Goal: Transaction & Acquisition: Purchase product/service

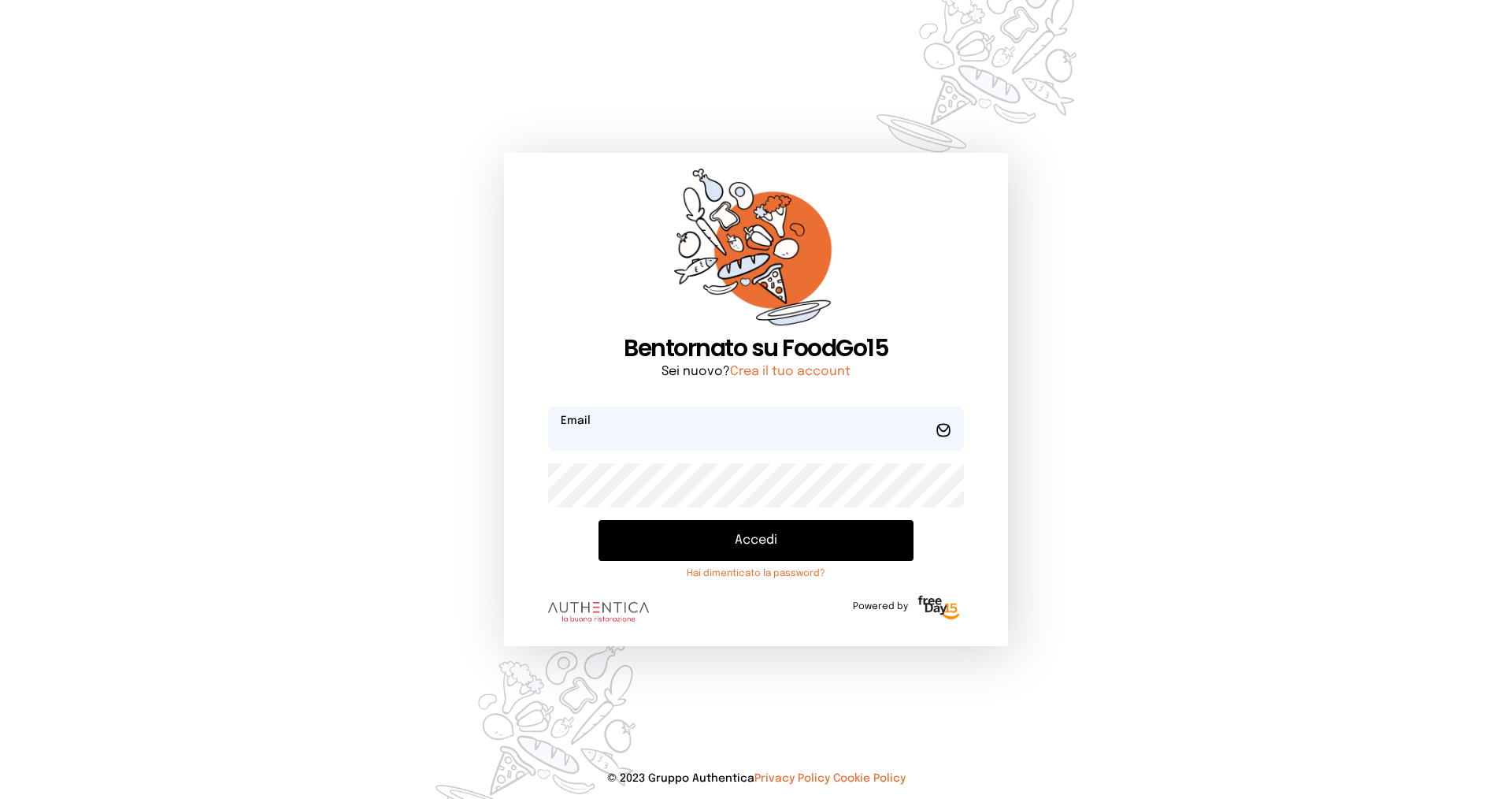
type input "**********"
click at [764, 560] on button "Accedi" at bounding box center [756, 540] width 315 height 41
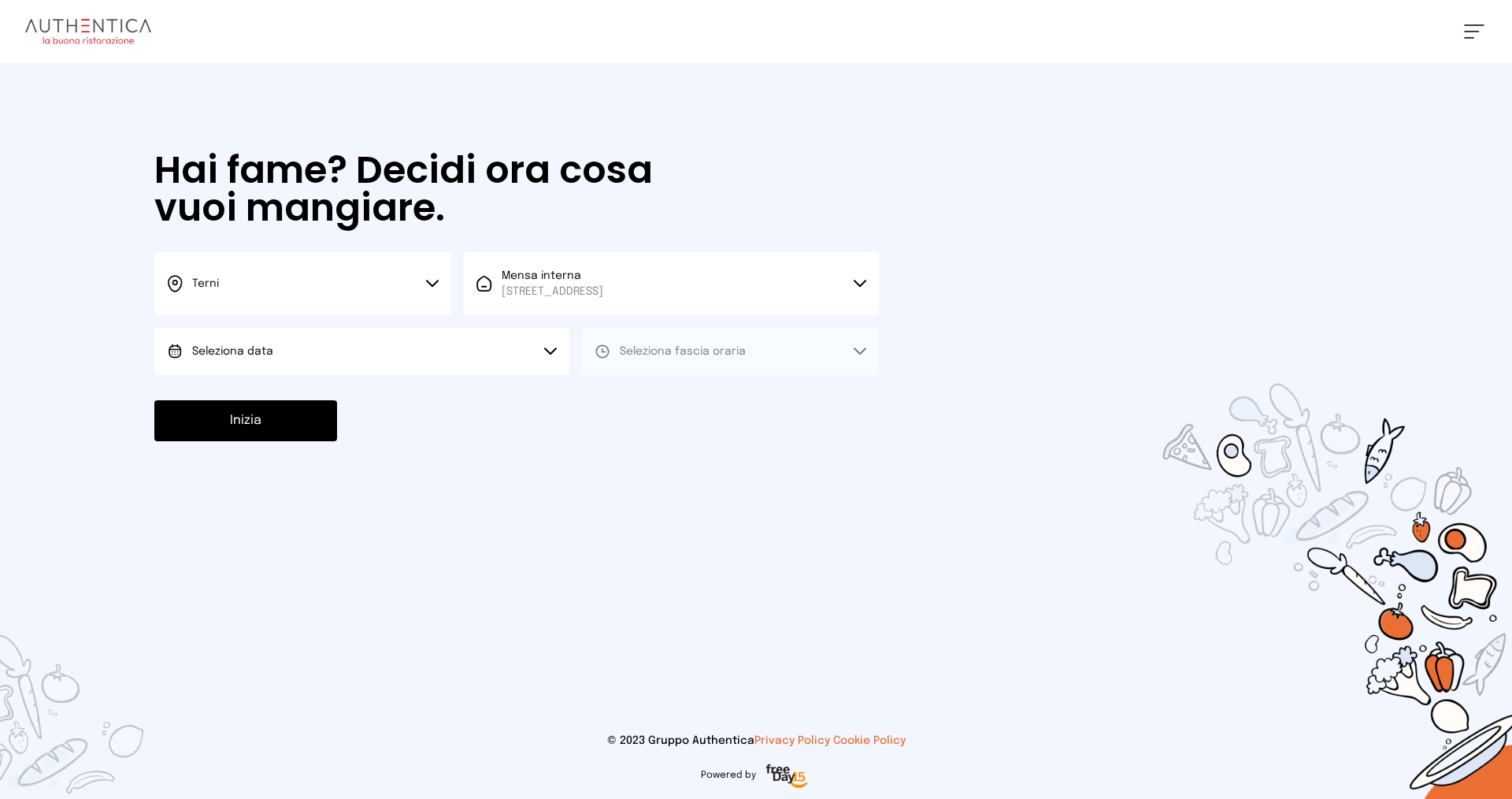
click at [468, 365] on button "Seleziona data" at bounding box center [362, 352] width 415 height 47
drag, startPoint x: 336, startPoint y: 391, endPoint x: 372, endPoint y: 391, distance: 36.0
click at [336, 391] on li "[DATE], [DATE]" at bounding box center [362, 396] width 415 height 41
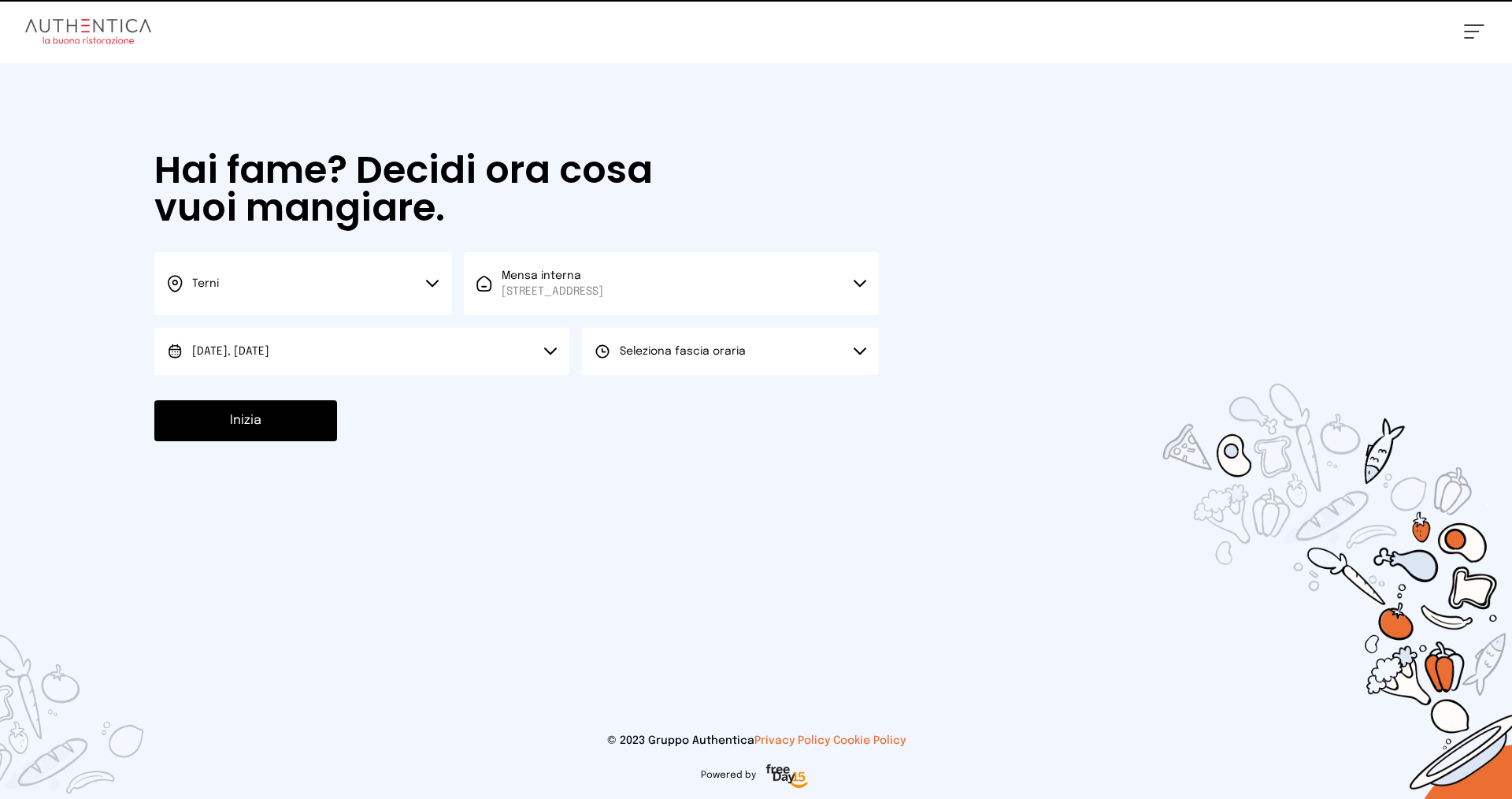
click at [625, 366] on button "Seleziona fascia oraria" at bounding box center [730, 352] width 297 height 47
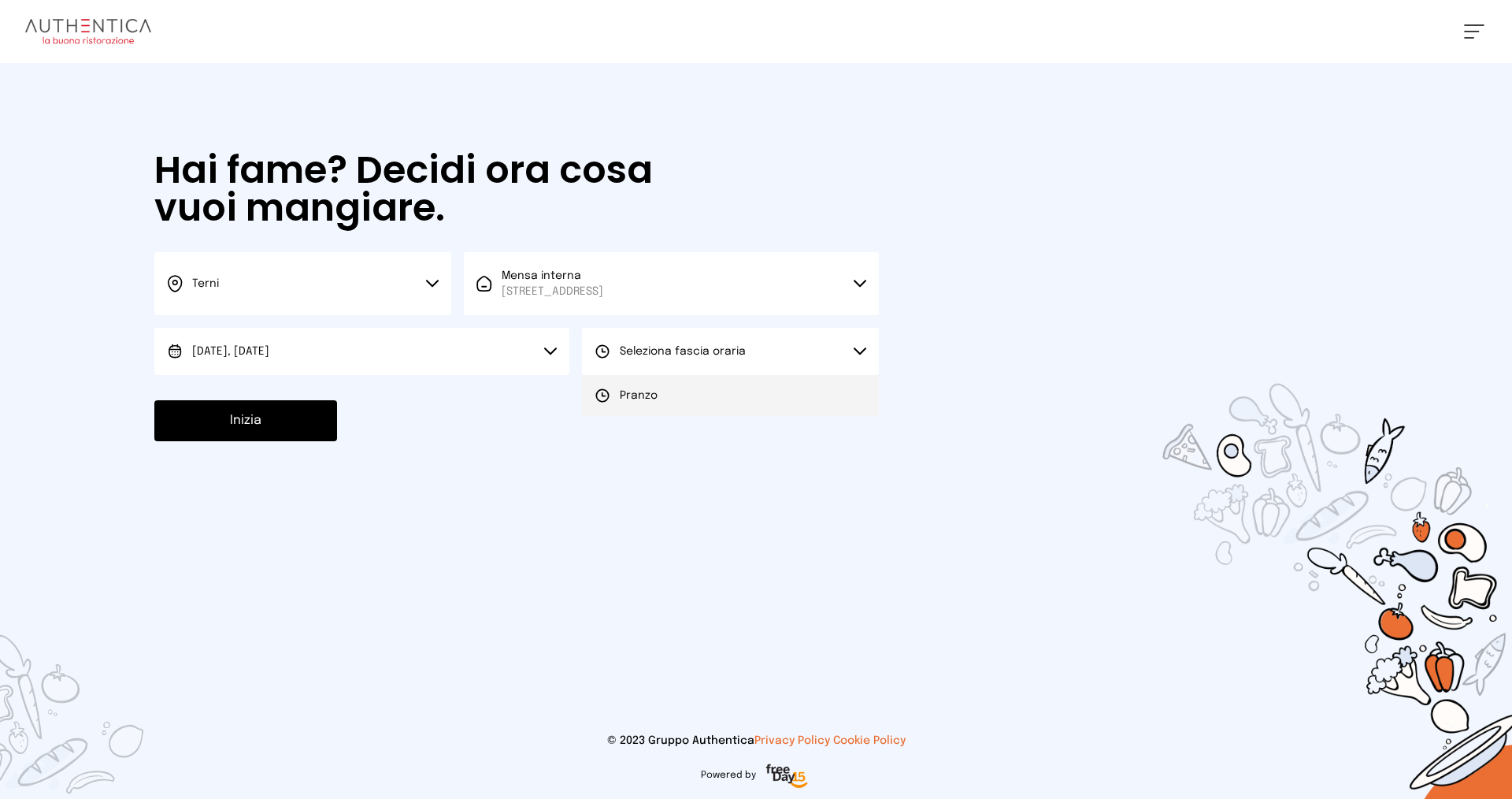
drag, startPoint x: 645, startPoint y: 398, endPoint x: 339, endPoint y: 435, distance: 308.2
click at [644, 398] on span "Pranzo" at bounding box center [638, 396] width 38 height 16
click at [297, 431] on button "Inizia" at bounding box center [245, 421] width 183 height 41
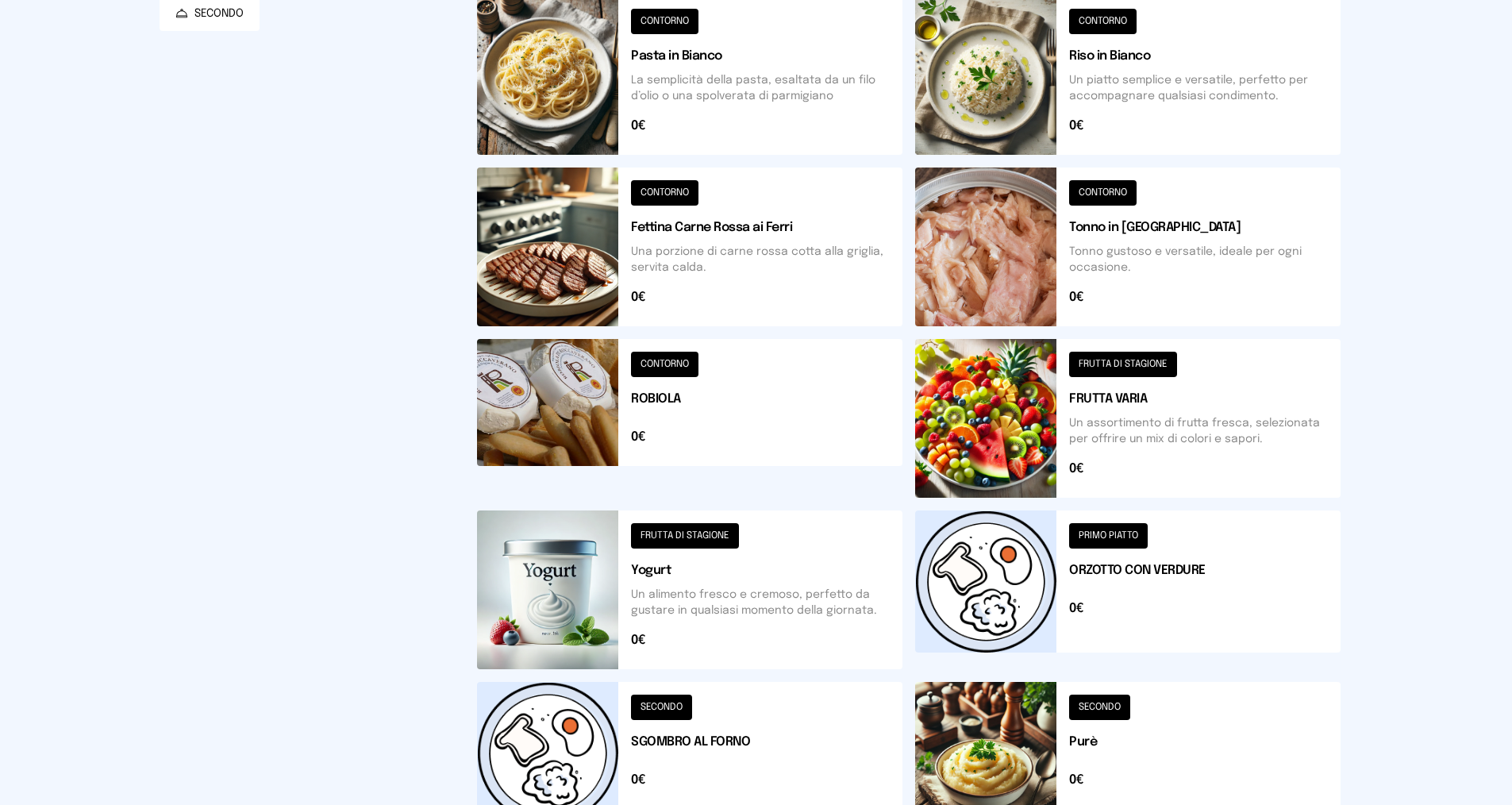
scroll to position [493, 0]
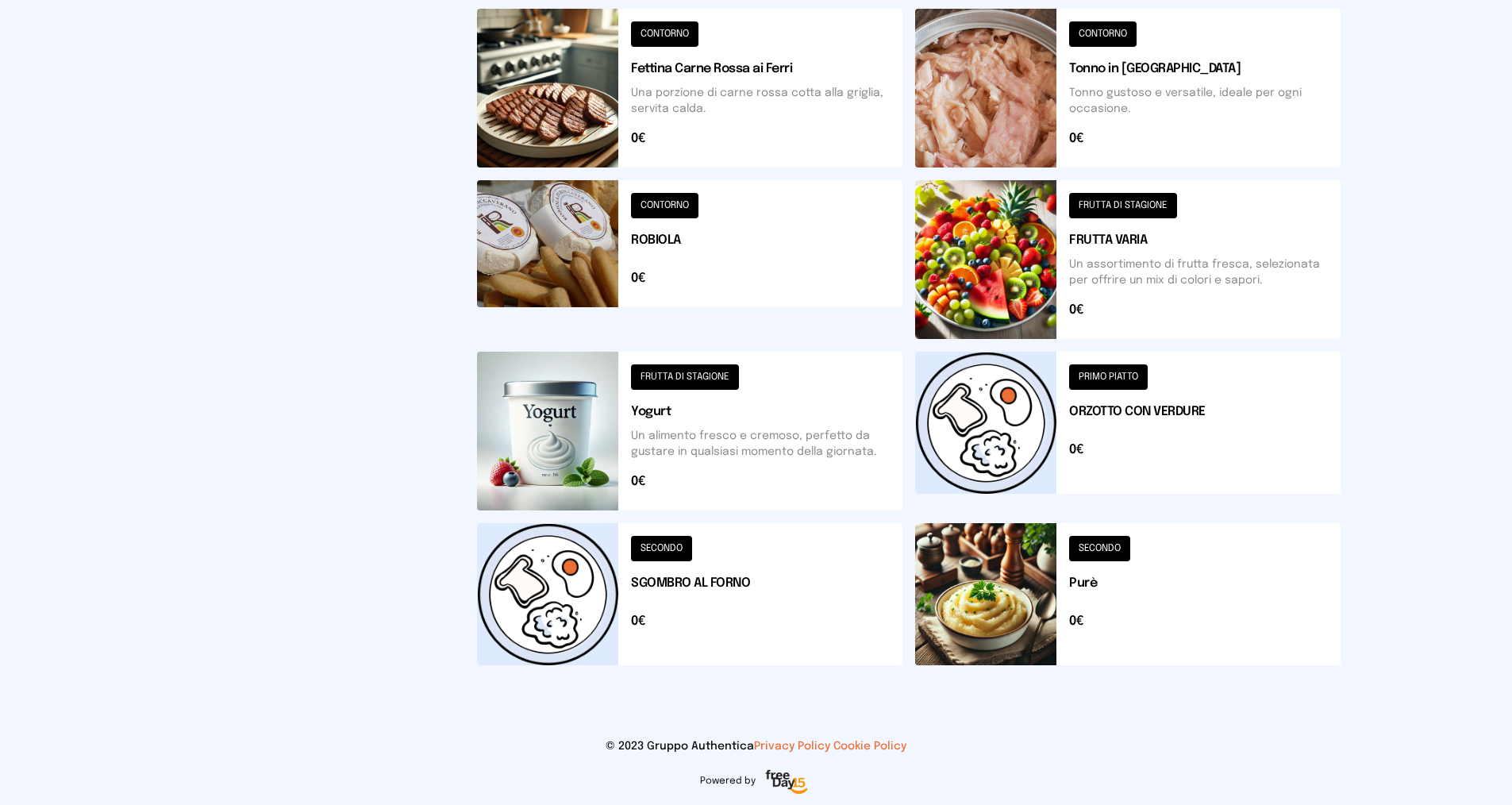
click at [1061, 264] on button at bounding box center [1128, 259] width 426 height 159
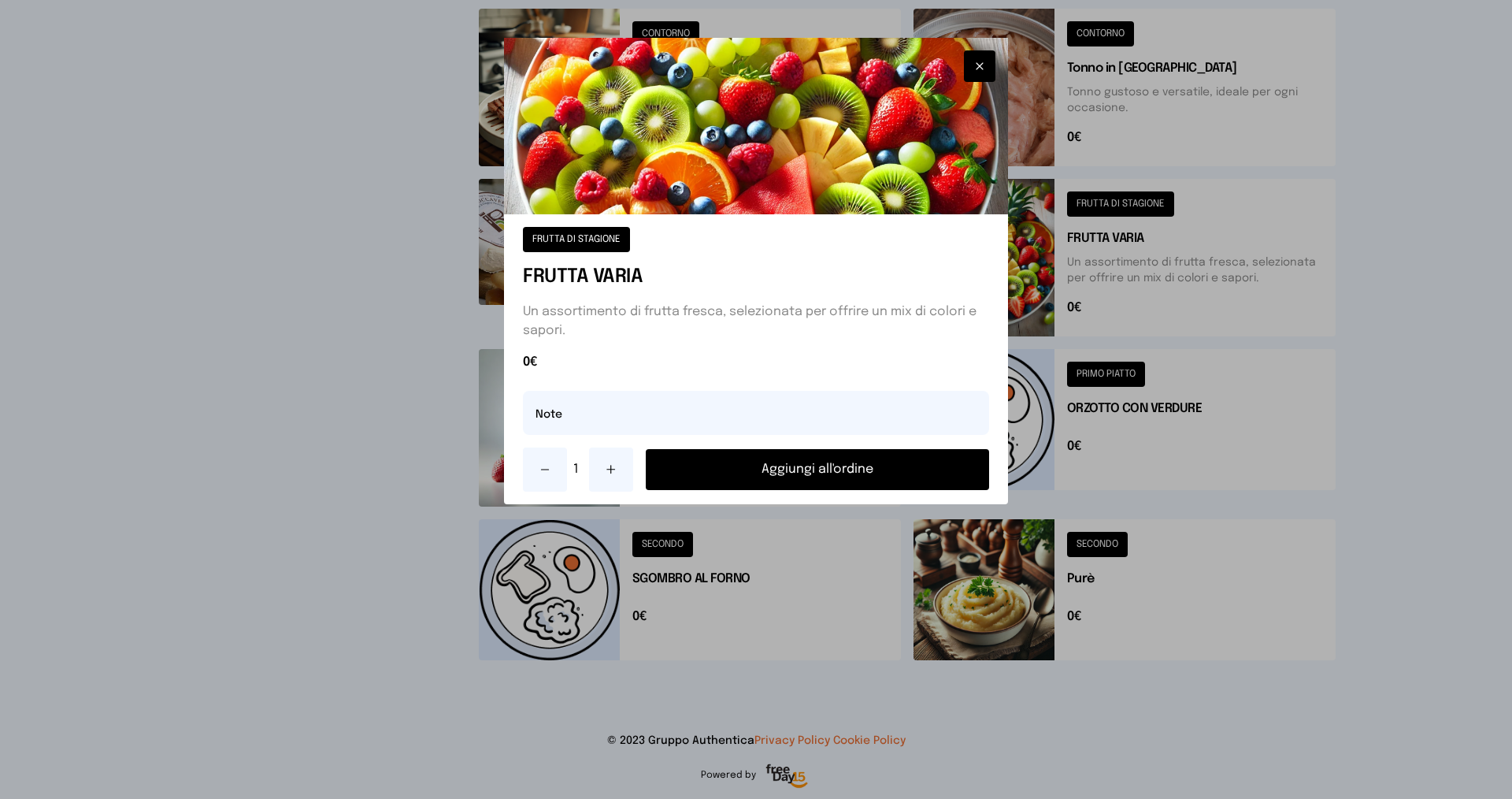
drag, startPoint x: 611, startPoint y: 482, endPoint x: 638, endPoint y: 474, distance: 28.2
click at [611, 480] on button at bounding box center [611, 470] width 44 height 44
click at [755, 472] on button "Aggiungi all'ordine" at bounding box center [817, 469] width 343 height 41
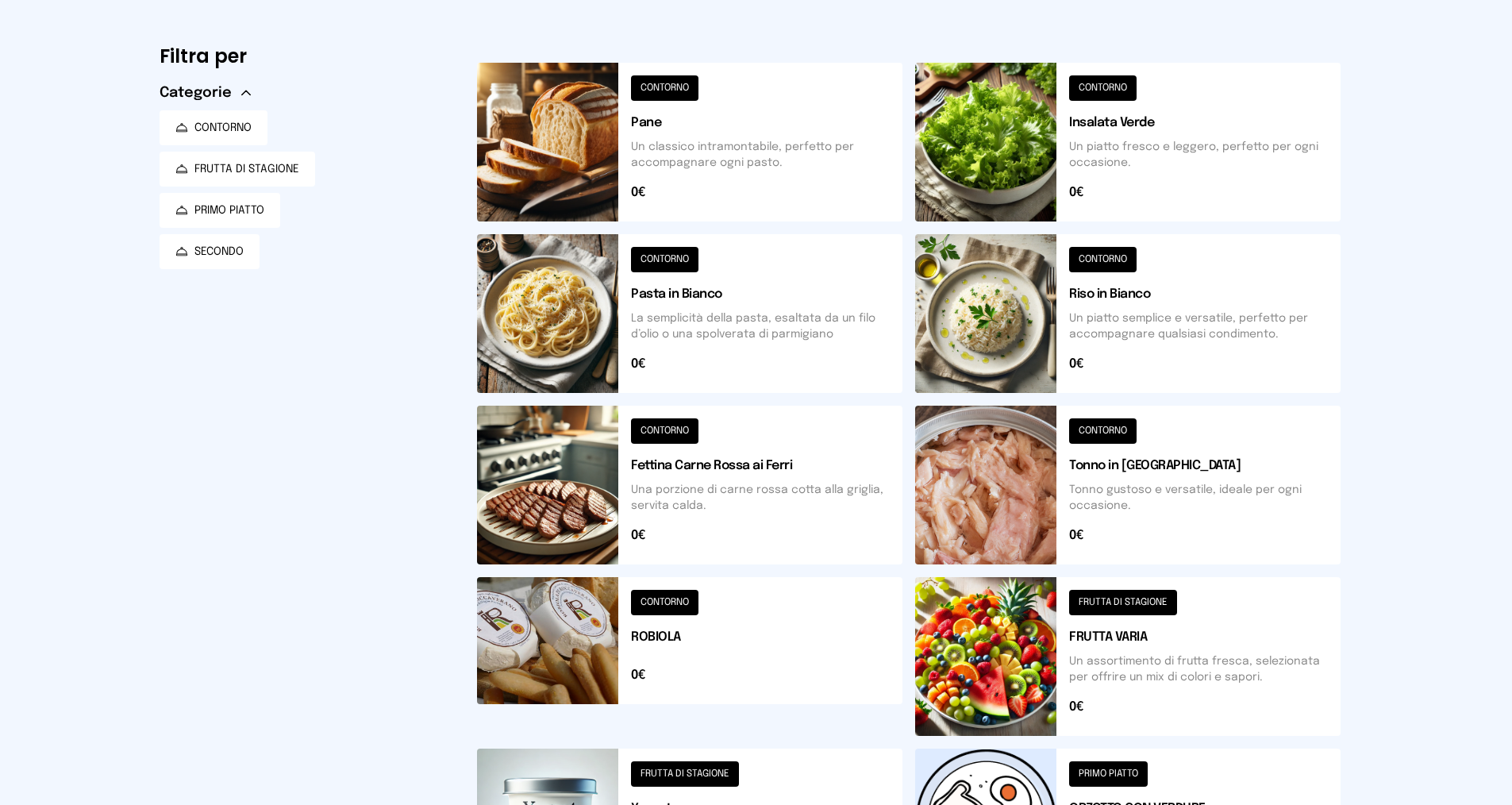
scroll to position [0, 0]
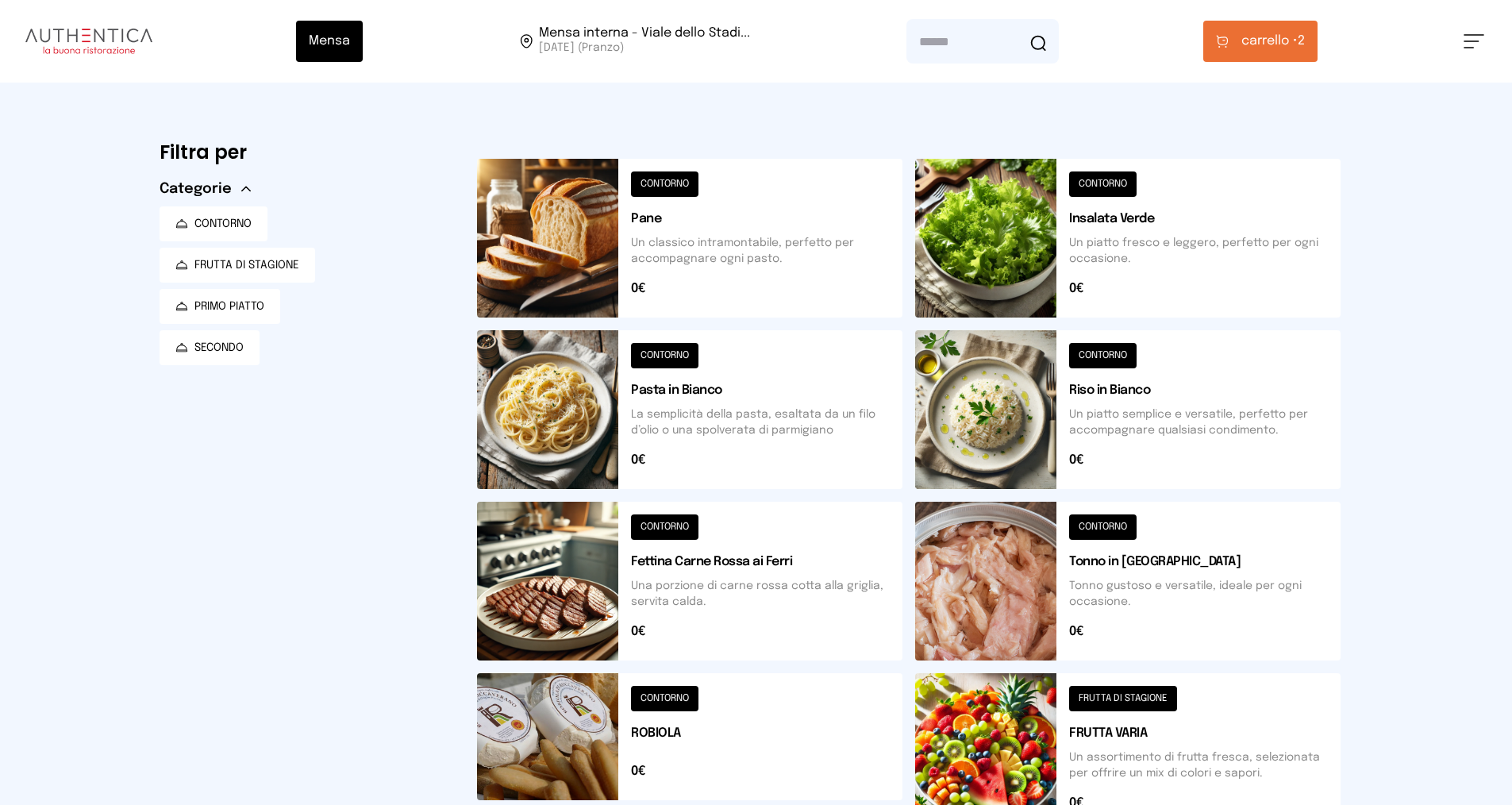
click at [1136, 415] on button at bounding box center [1128, 410] width 426 height 159
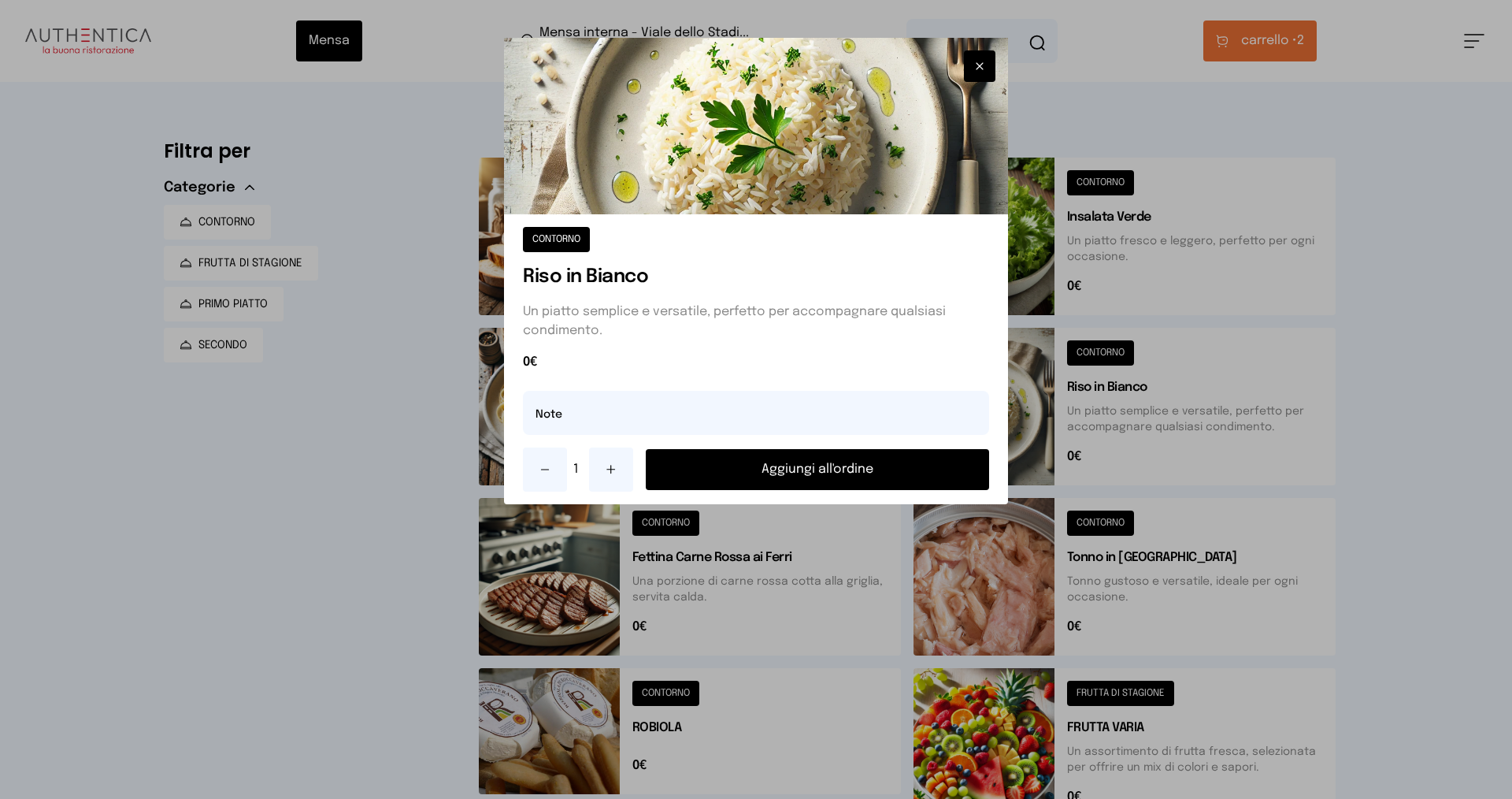
click at [856, 475] on button "Aggiungi all'ordine" at bounding box center [817, 469] width 343 height 41
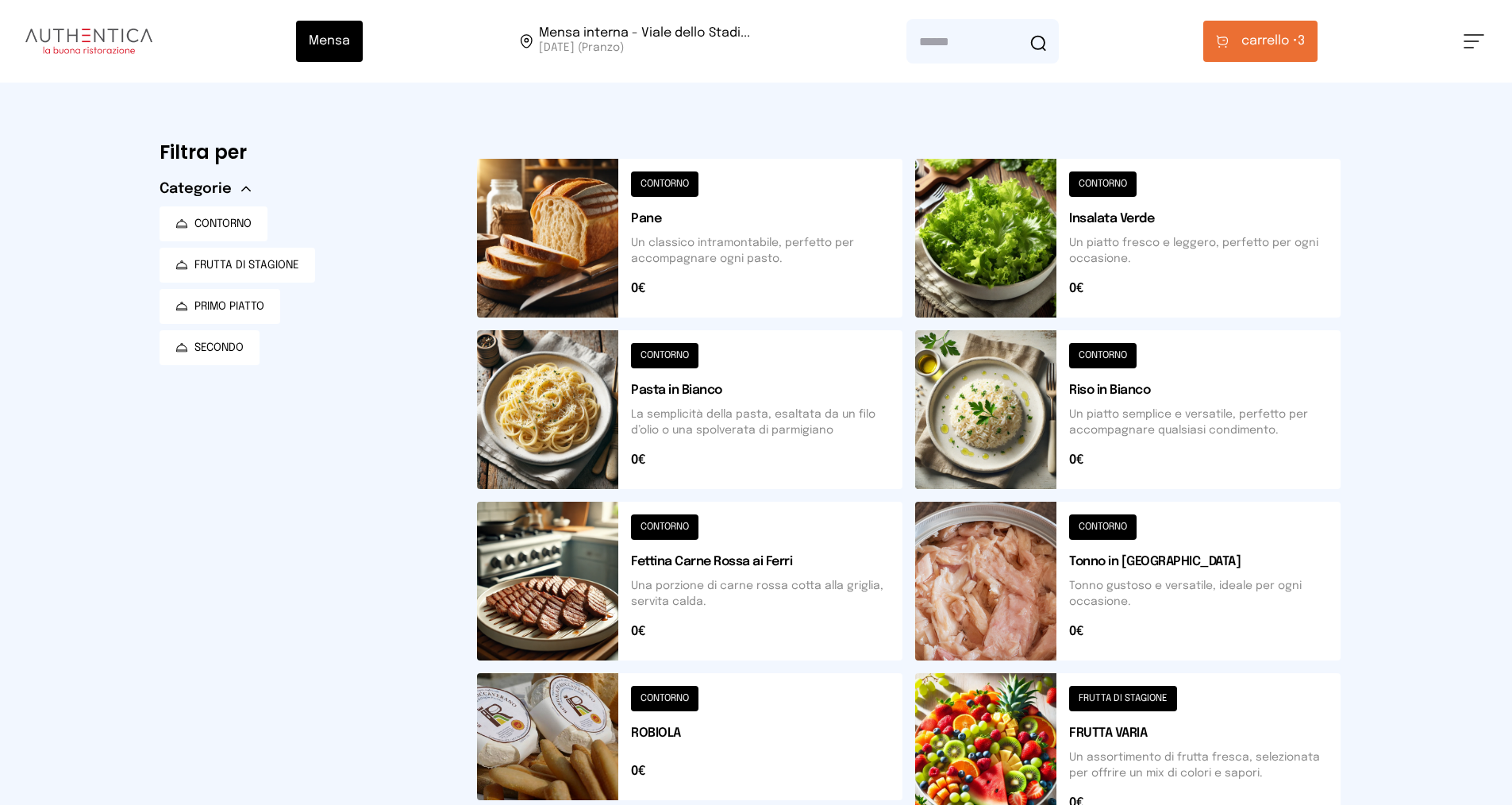
click at [1283, 37] on span "carrello •" at bounding box center [1270, 41] width 56 height 19
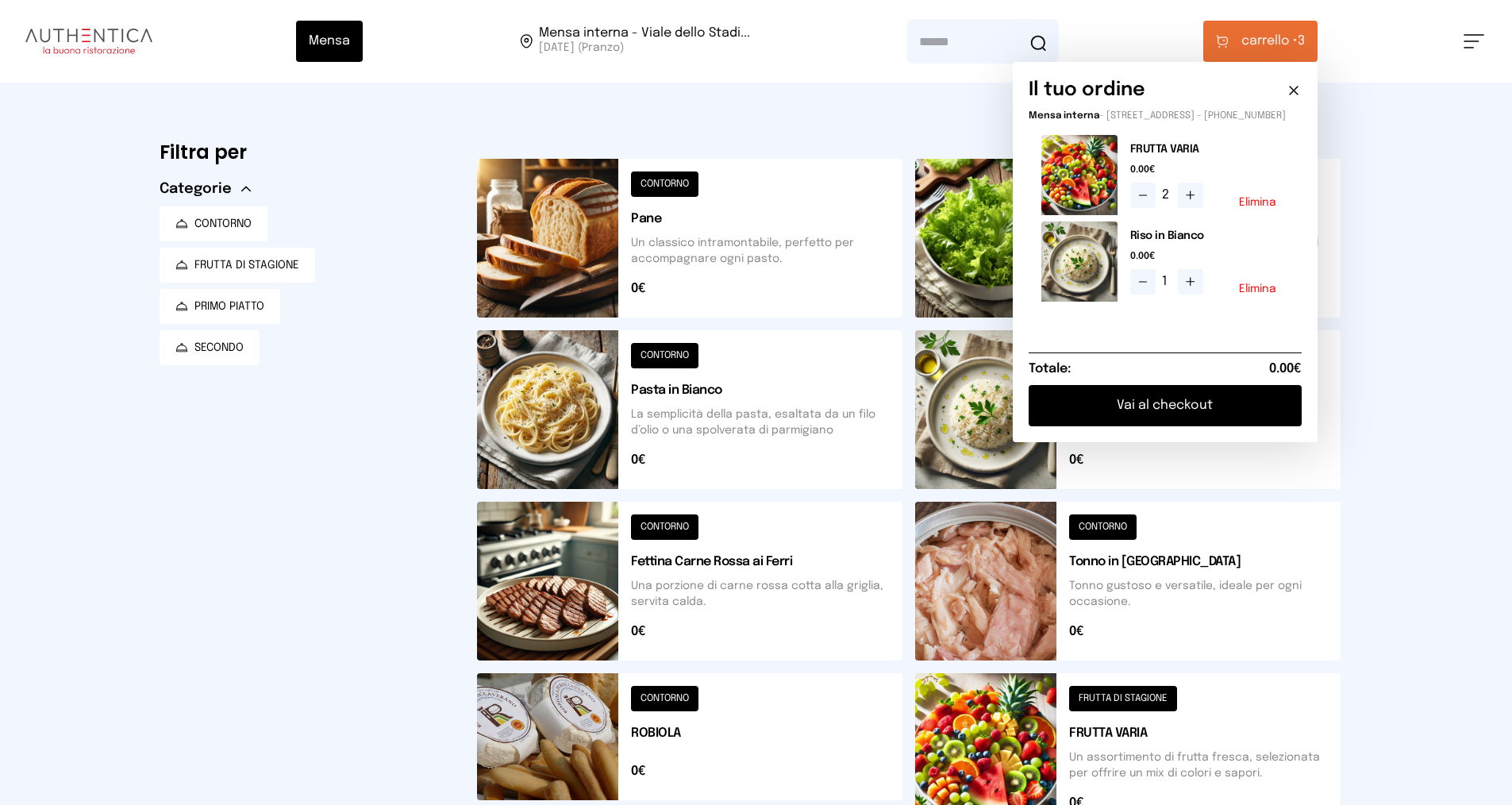
click at [1215, 424] on button "Vai al checkout" at bounding box center [1165, 405] width 273 height 42
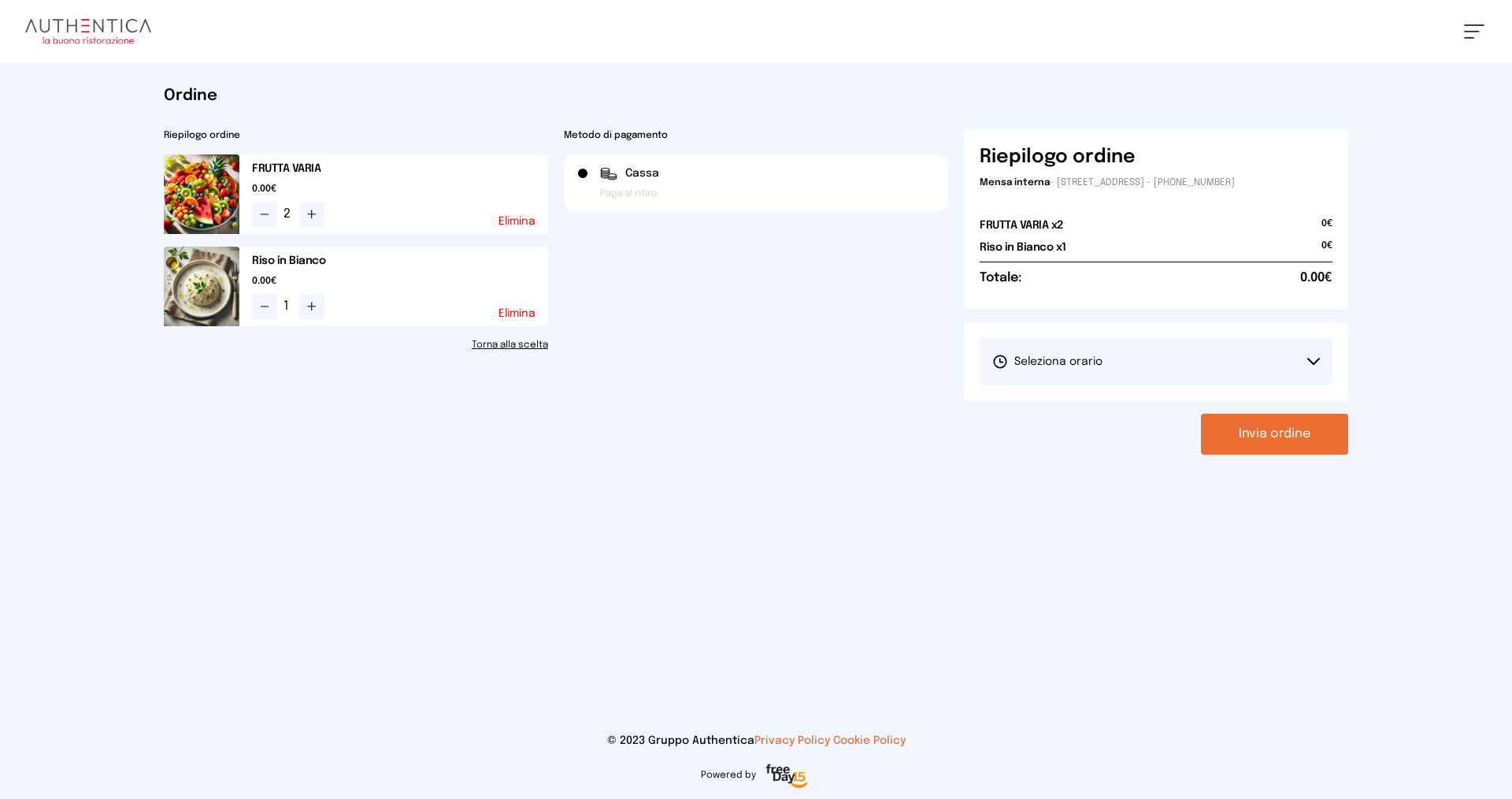
click at [1149, 355] on button "Seleziona orario" at bounding box center [1156, 362] width 352 height 47
click at [1138, 401] on li "1° Turno (13:00 - 15:00)" at bounding box center [1156, 406] width 352 height 41
click at [1297, 440] on button "Invia ordine" at bounding box center [1274, 434] width 148 height 41
